Goal: Transaction & Acquisition: Download file/media

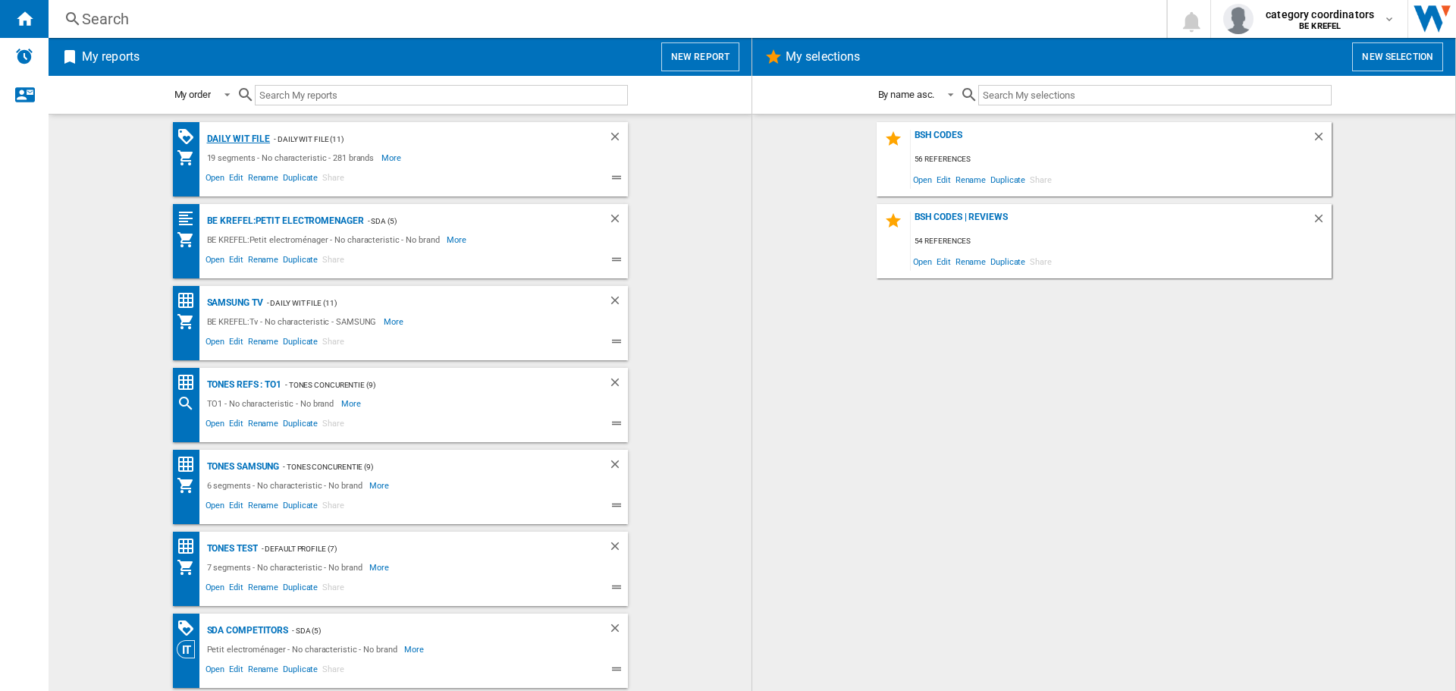
click at [237, 140] on div "Daily WIT file" at bounding box center [236, 139] width 67 height 19
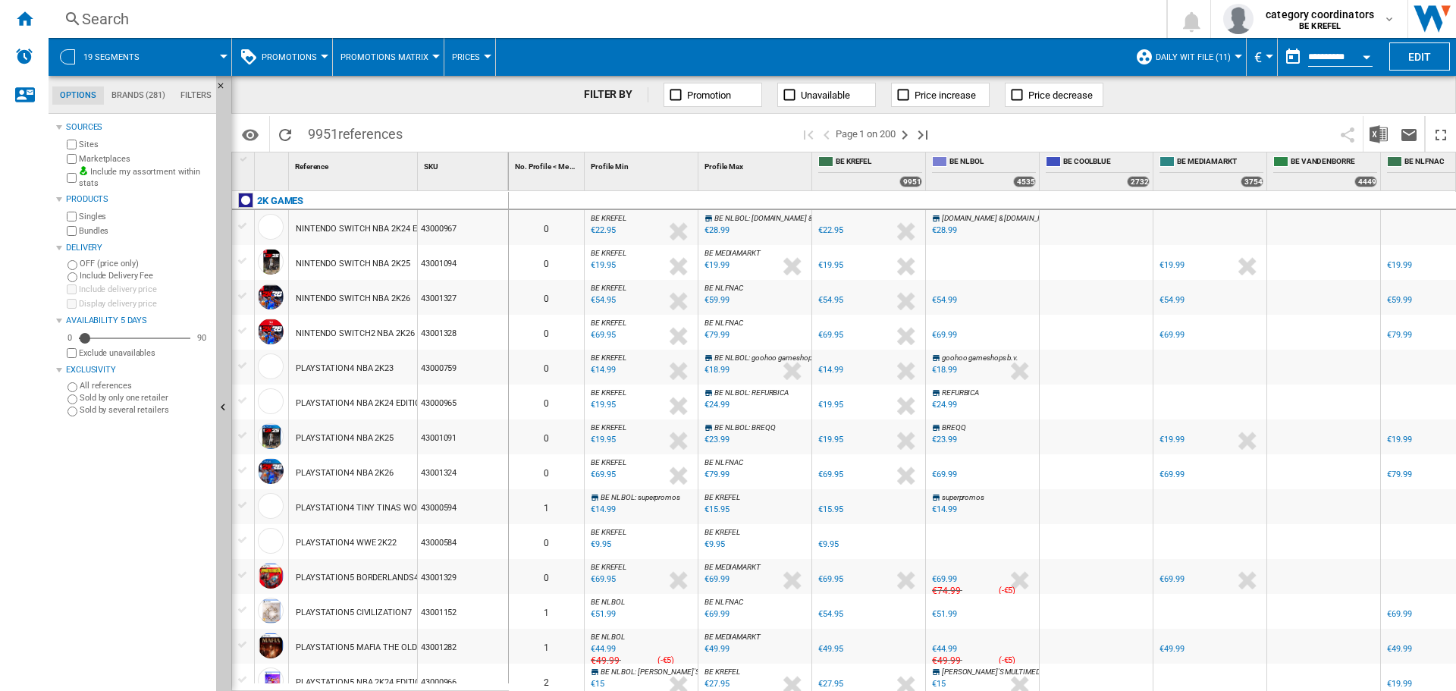
click at [287, 52] on span "Promotions" at bounding box center [289, 57] width 55 height 10
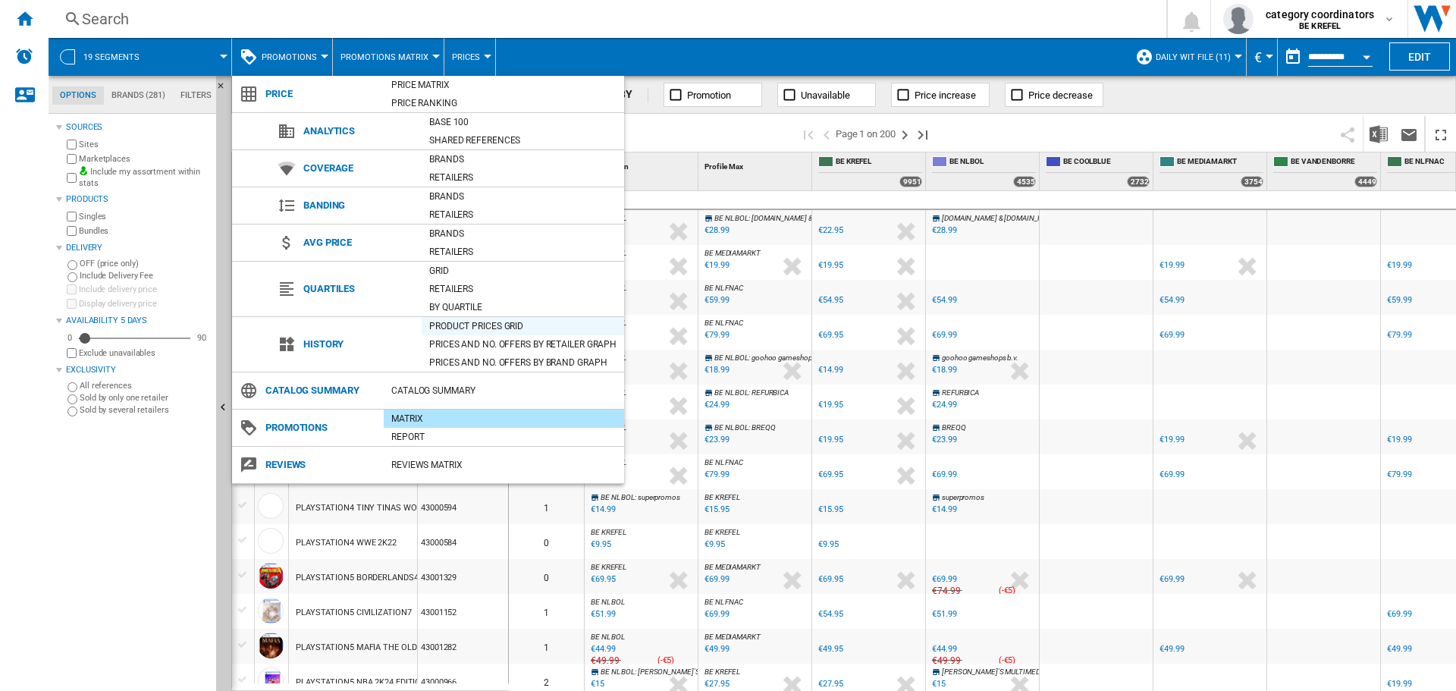
click at [485, 326] on div "Product prices grid" at bounding box center [523, 325] width 202 height 15
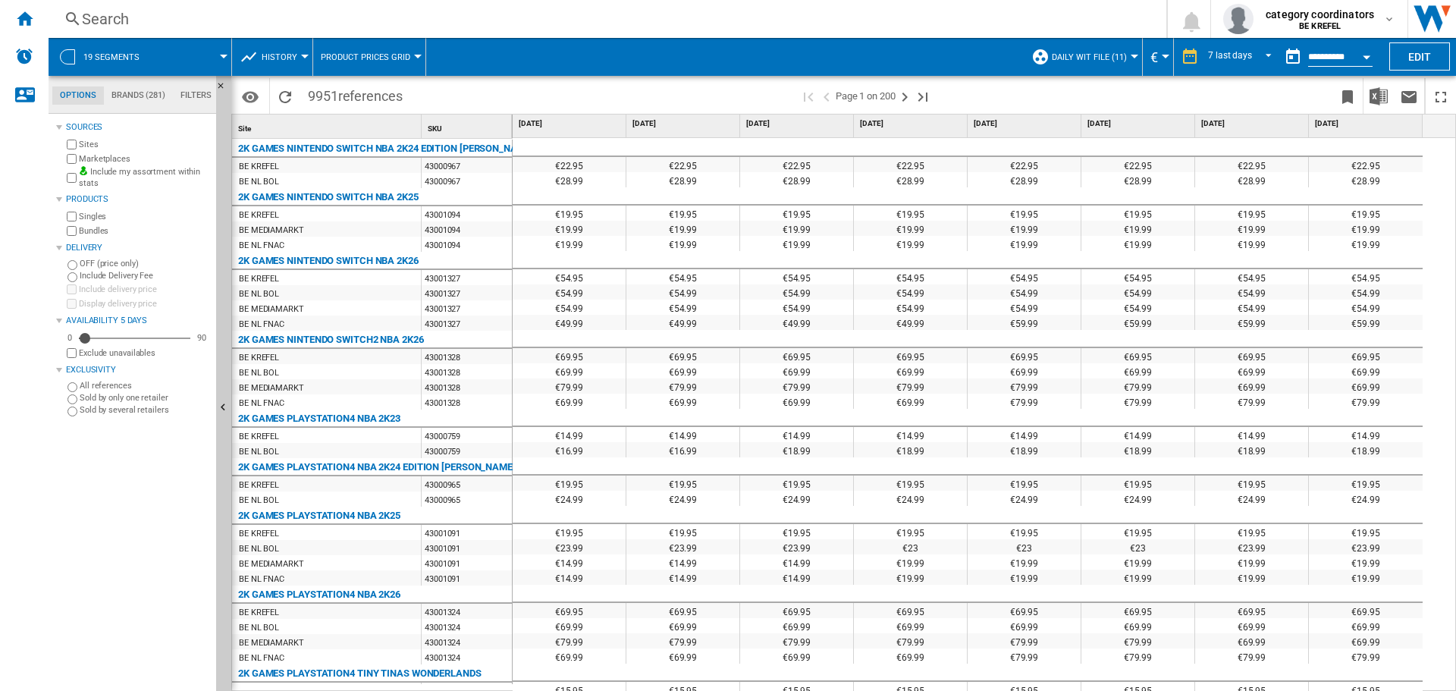
click at [366, 49] on button "Product prices grid" at bounding box center [369, 57] width 97 height 38
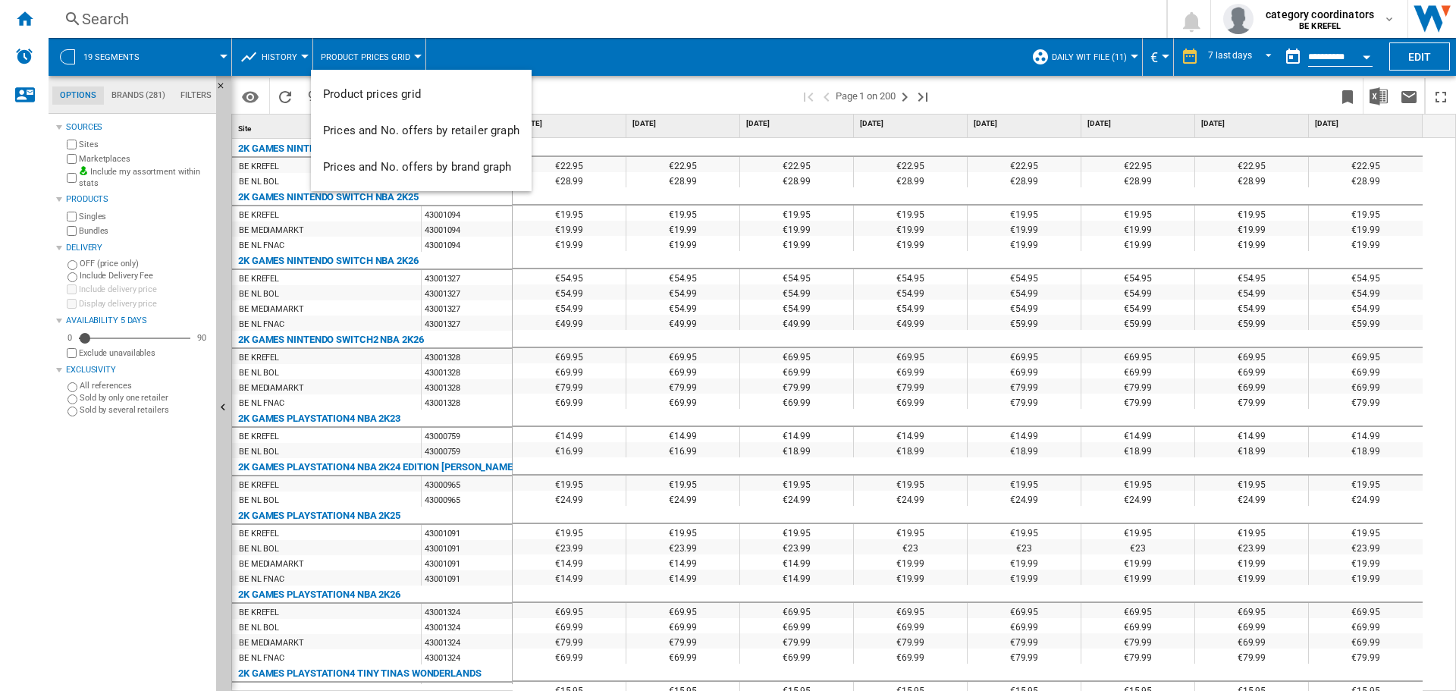
click at [419, 23] on md-backdrop at bounding box center [728, 345] width 1456 height 691
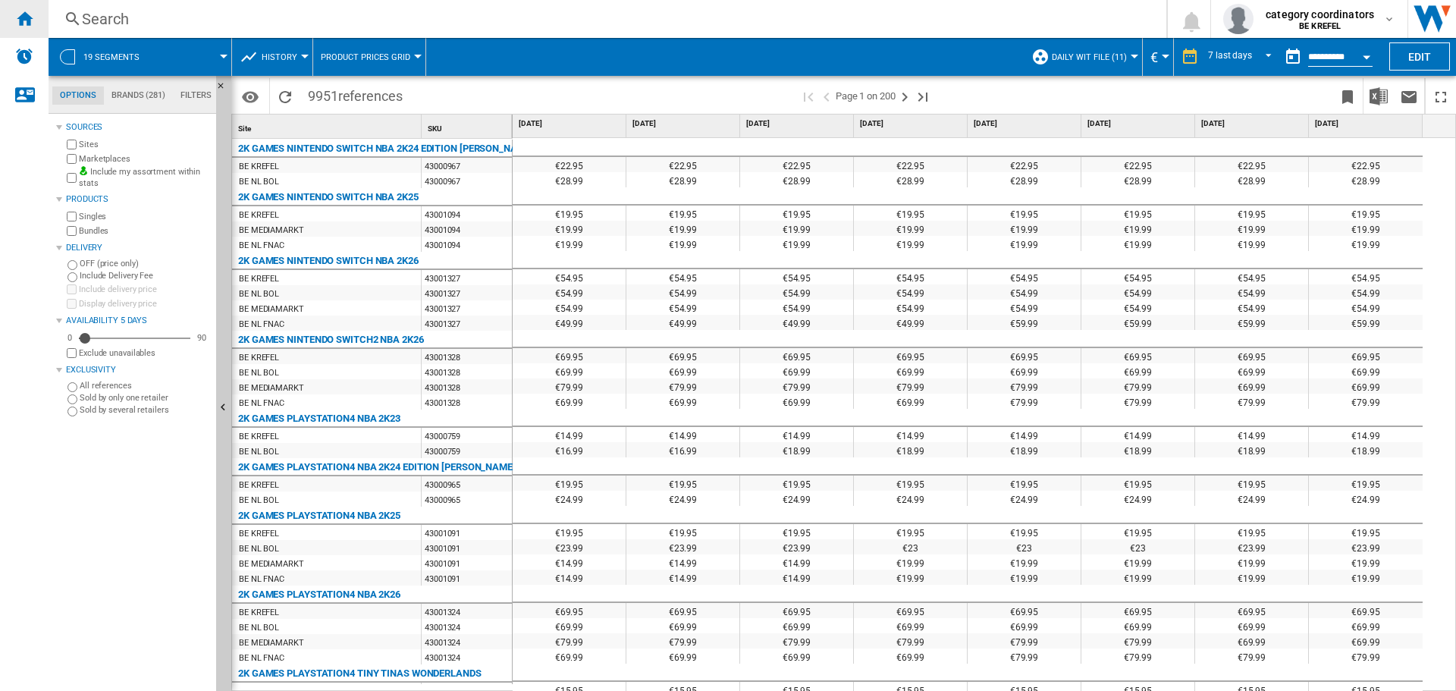
click at [23, 17] on ng-md-icon "Home" at bounding box center [24, 18] width 18 height 18
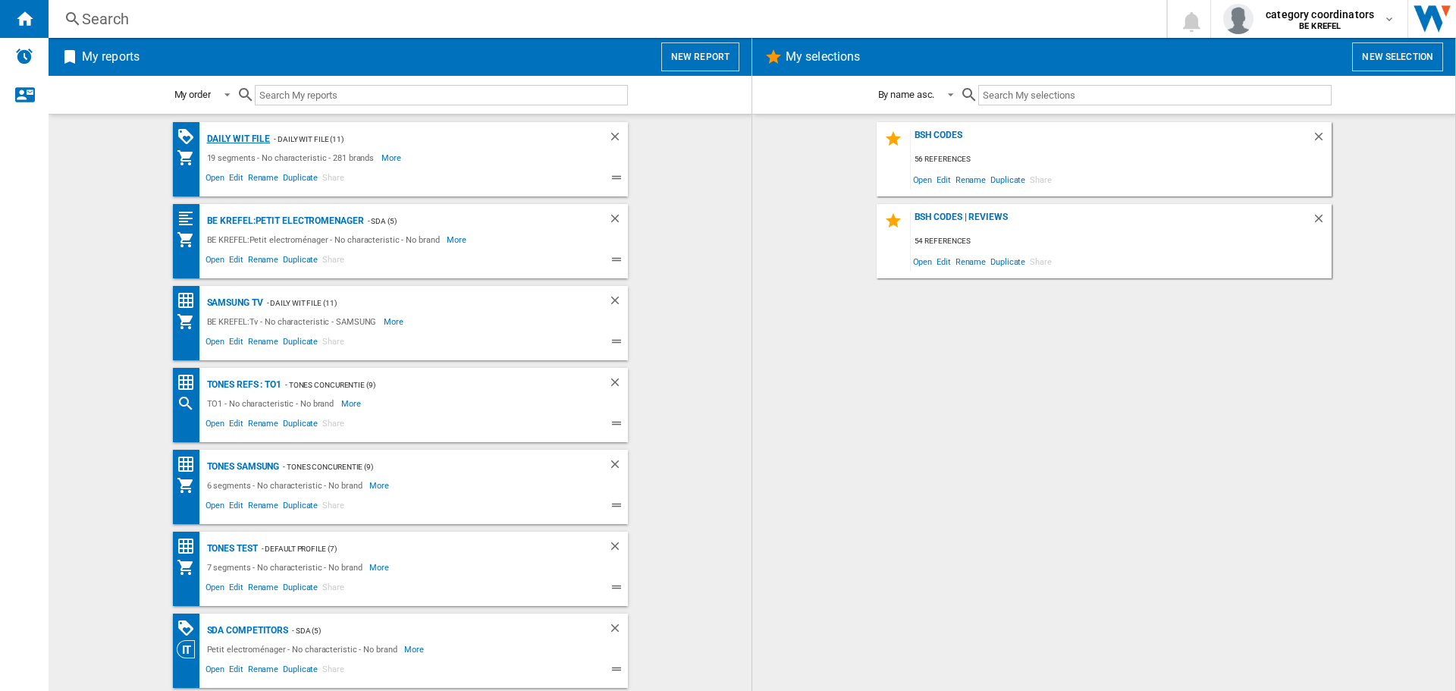
click at [240, 134] on div "Daily WIT file" at bounding box center [236, 139] width 67 height 19
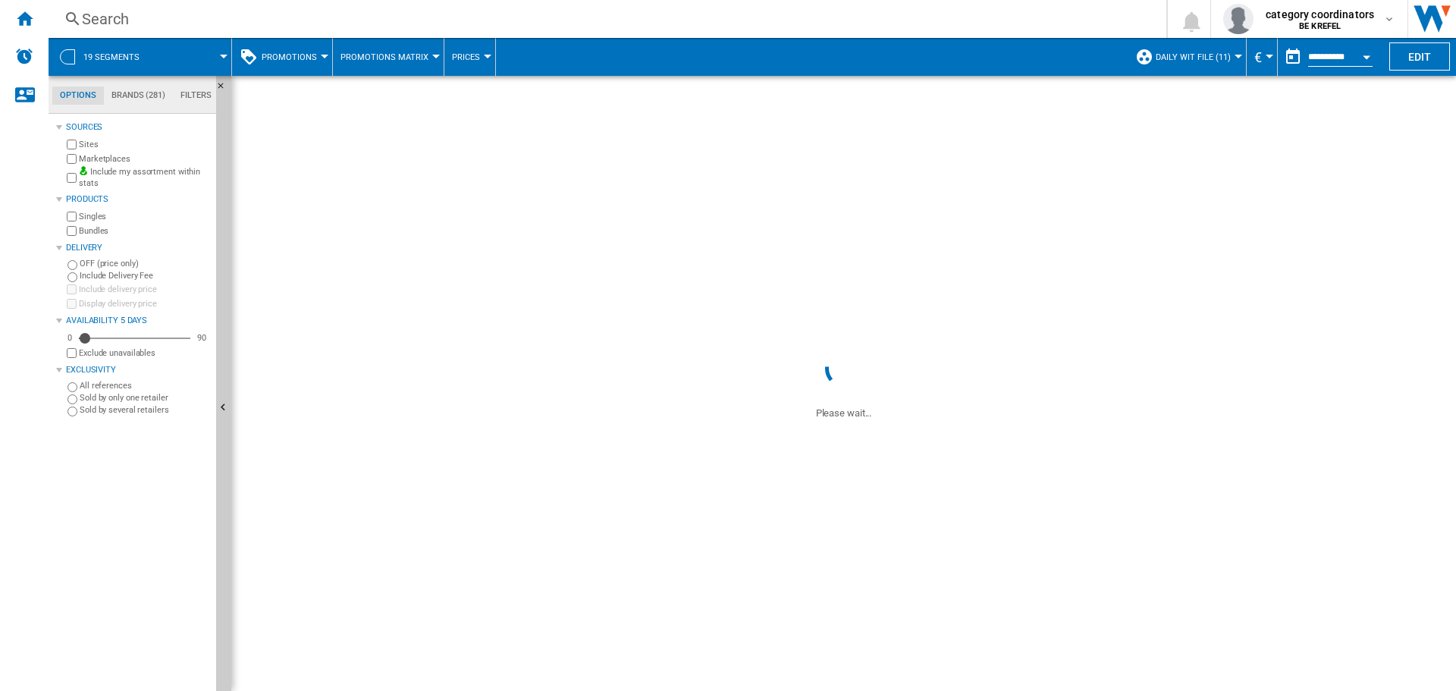
click at [461, 55] on span "Prices" at bounding box center [466, 57] width 28 height 10
click at [322, 57] on md-backdrop at bounding box center [728, 345] width 1456 height 691
click at [305, 59] on span "Promotions" at bounding box center [289, 57] width 55 height 10
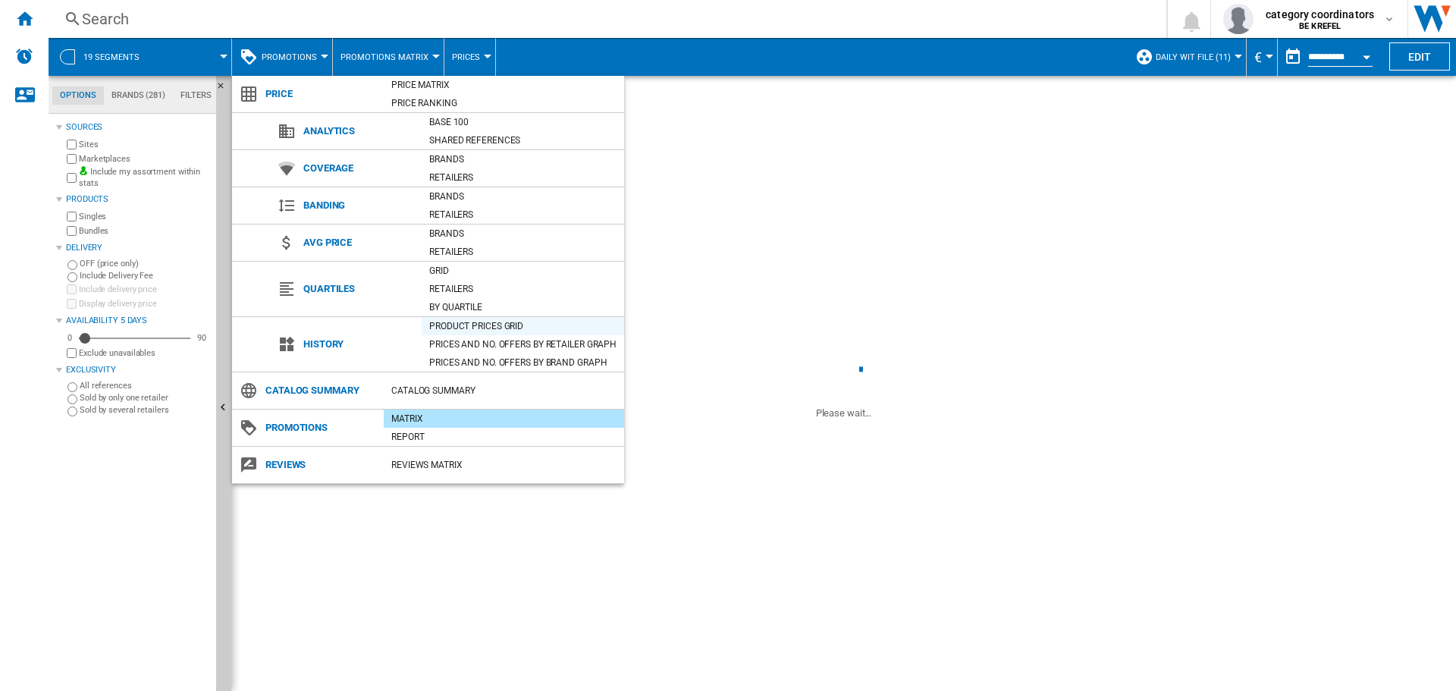
click at [465, 323] on div "Product prices grid" at bounding box center [523, 325] width 202 height 15
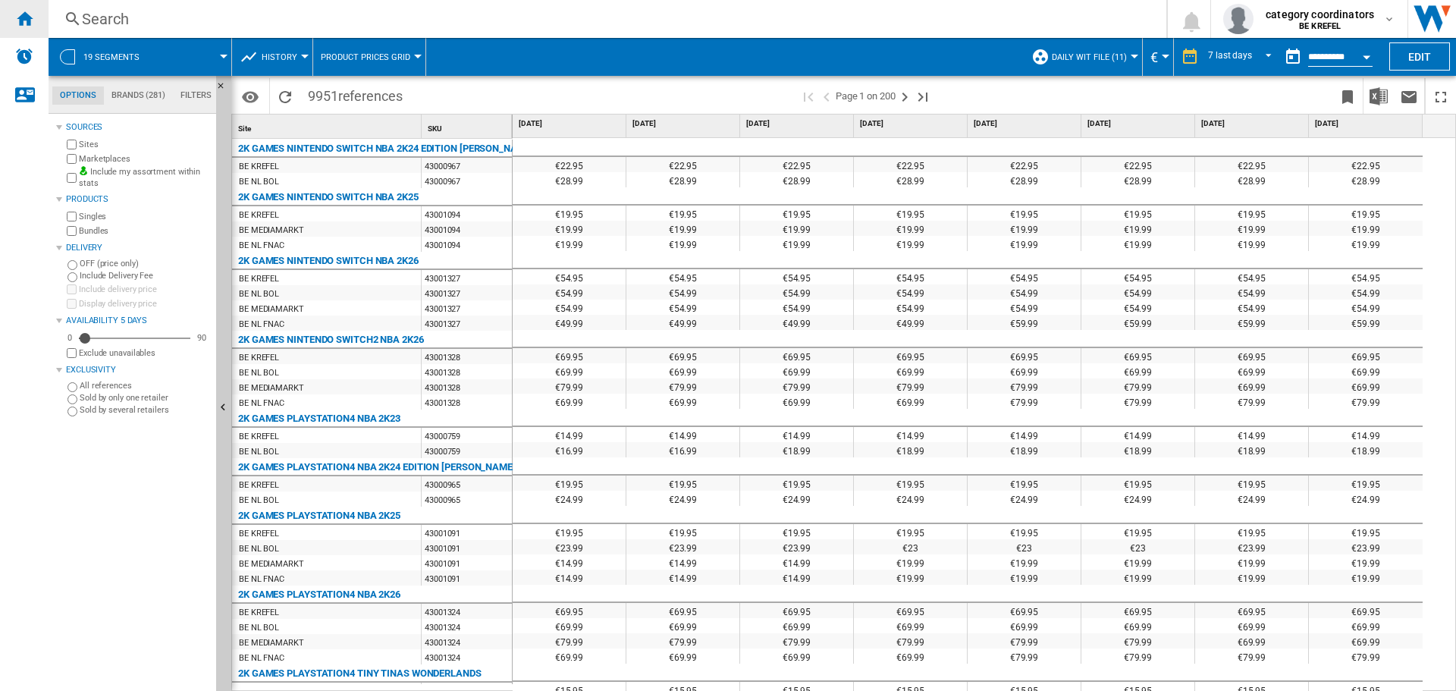
click at [25, 20] on ng-md-icon "Home" at bounding box center [24, 18] width 18 height 18
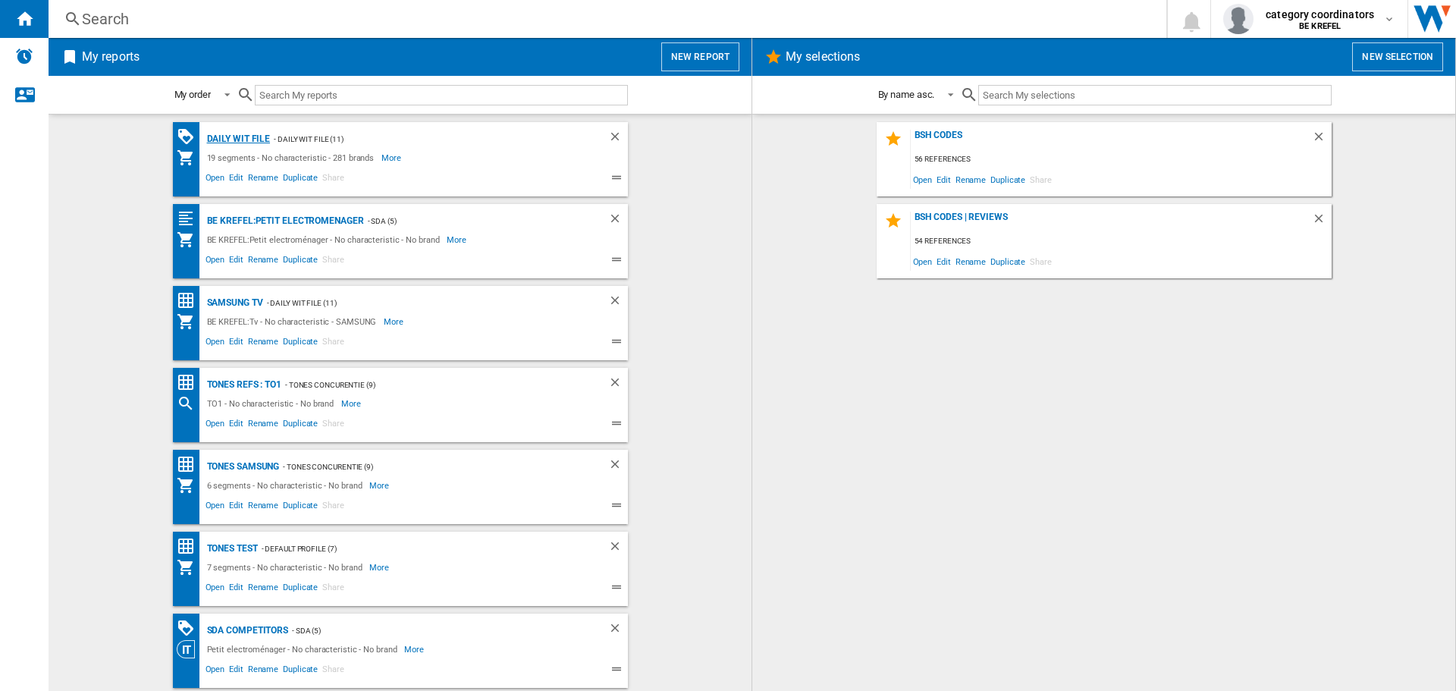
click at [215, 140] on div "Daily WIT file" at bounding box center [236, 139] width 67 height 19
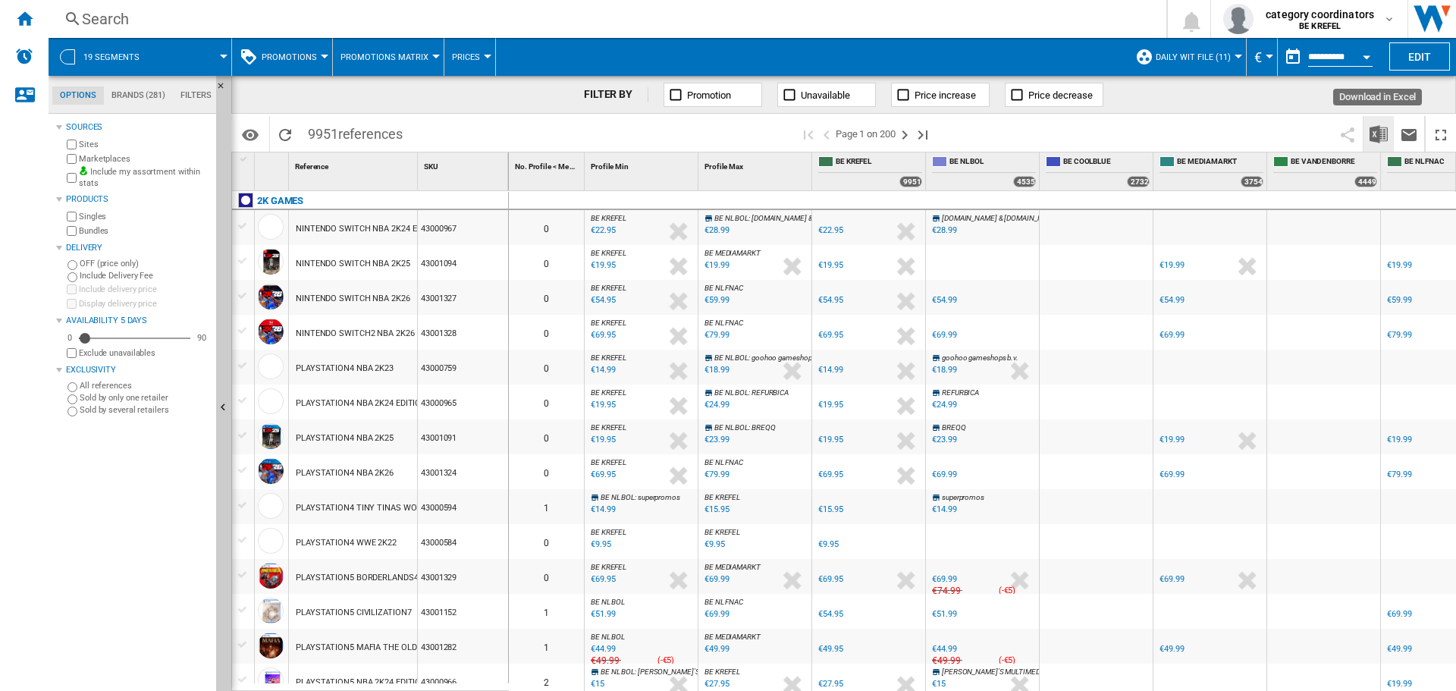
click at [1377, 130] on img "Download in Excel" at bounding box center [1379, 134] width 18 height 18
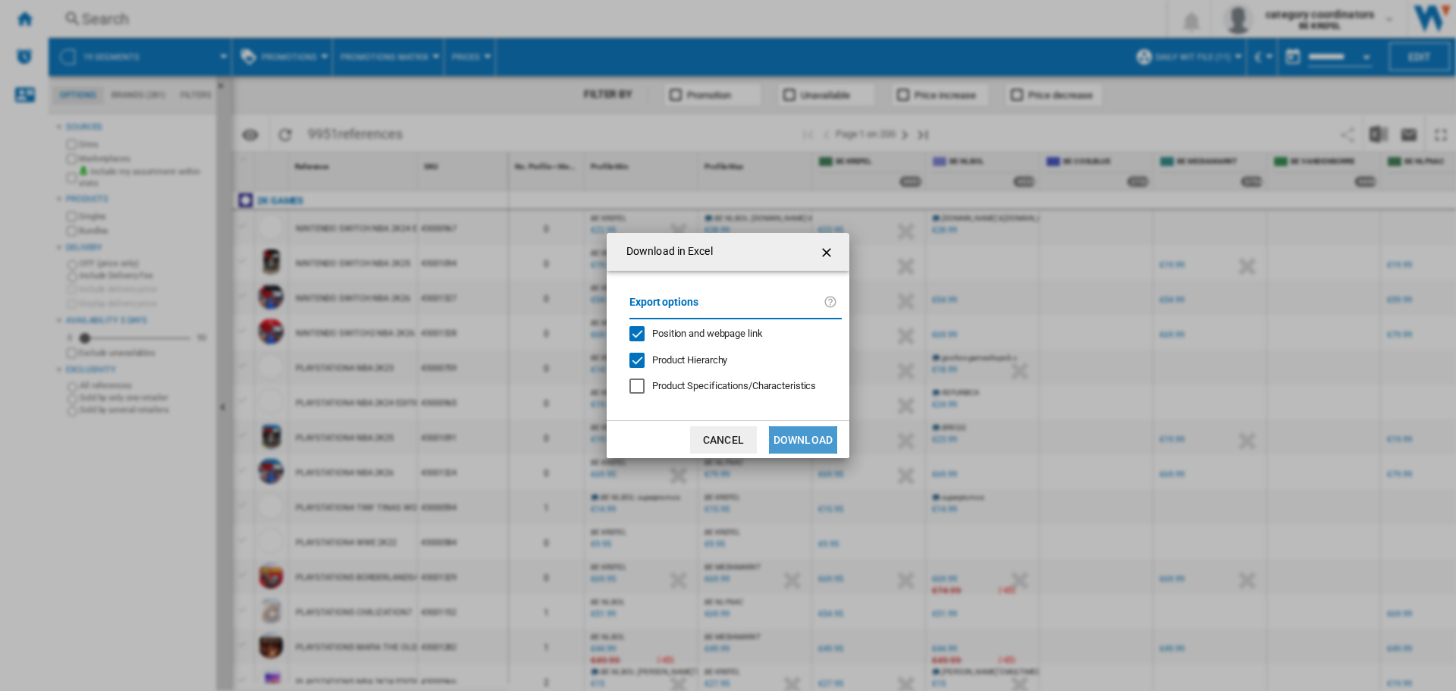
click at [811, 446] on button "Download" at bounding box center [803, 439] width 68 height 27
